Goal: Information Seeking & Learning: Compare options

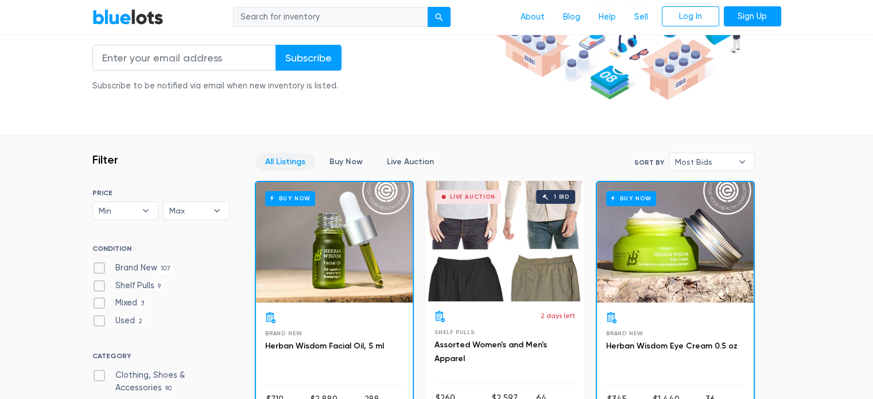
scroll to position [262, 0]
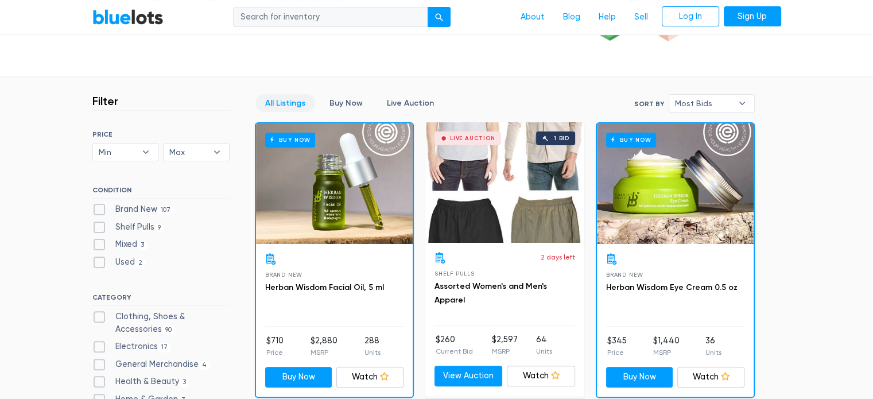
click at [728, 104] on span "Most Bids" at bounding box center [703, 103] width 57 height 17
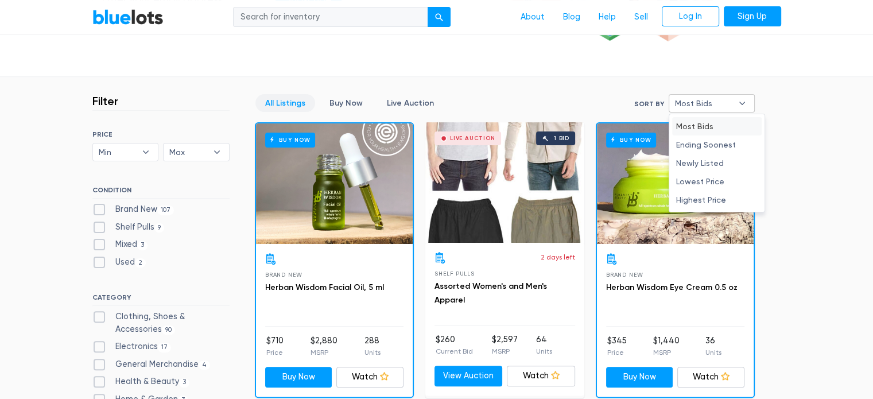
click at [719, 197] on li "Highest Price" at bounding box center [716, 199] width 89 height 18
select select "highest_price"
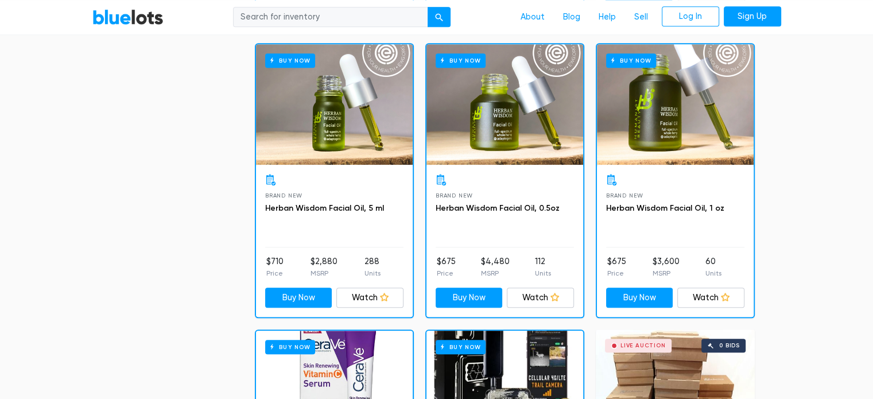
scroll to position [137, 0]
